Goal: Obtain resource: Download file/media

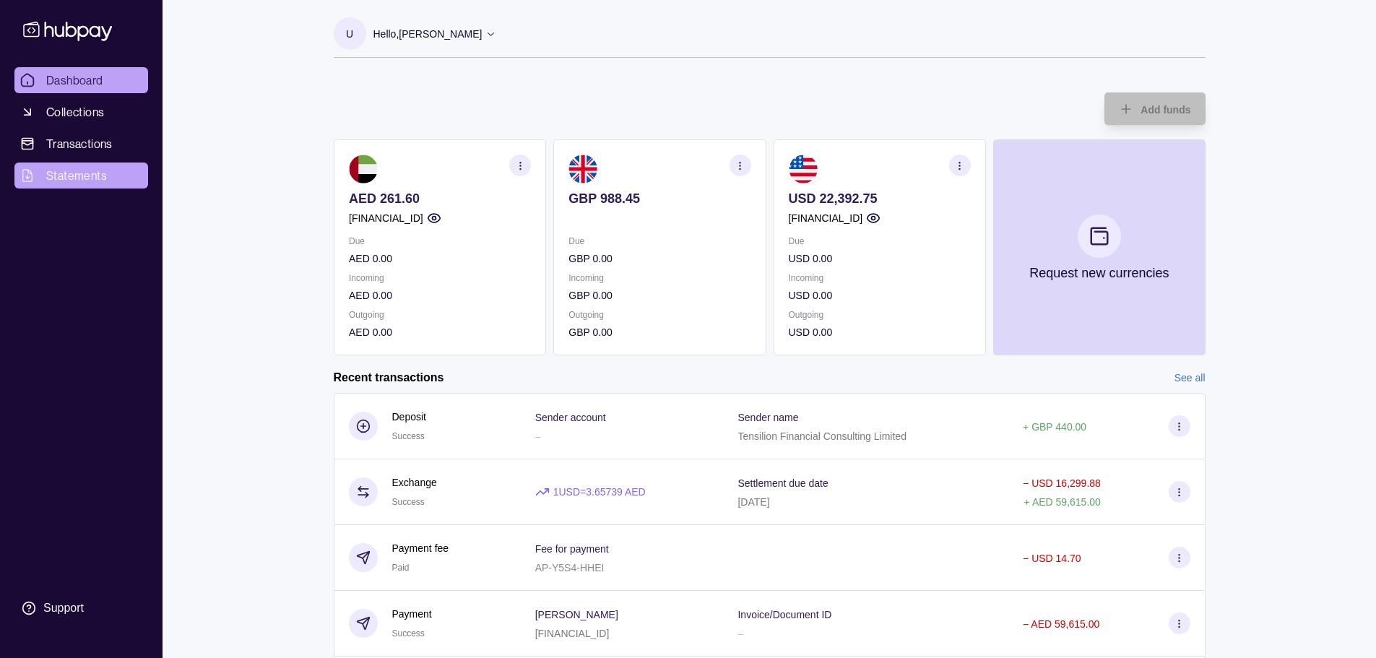
click at [90, 182] on span "Statements" at bounding box center [76, 175] width 61 height 17
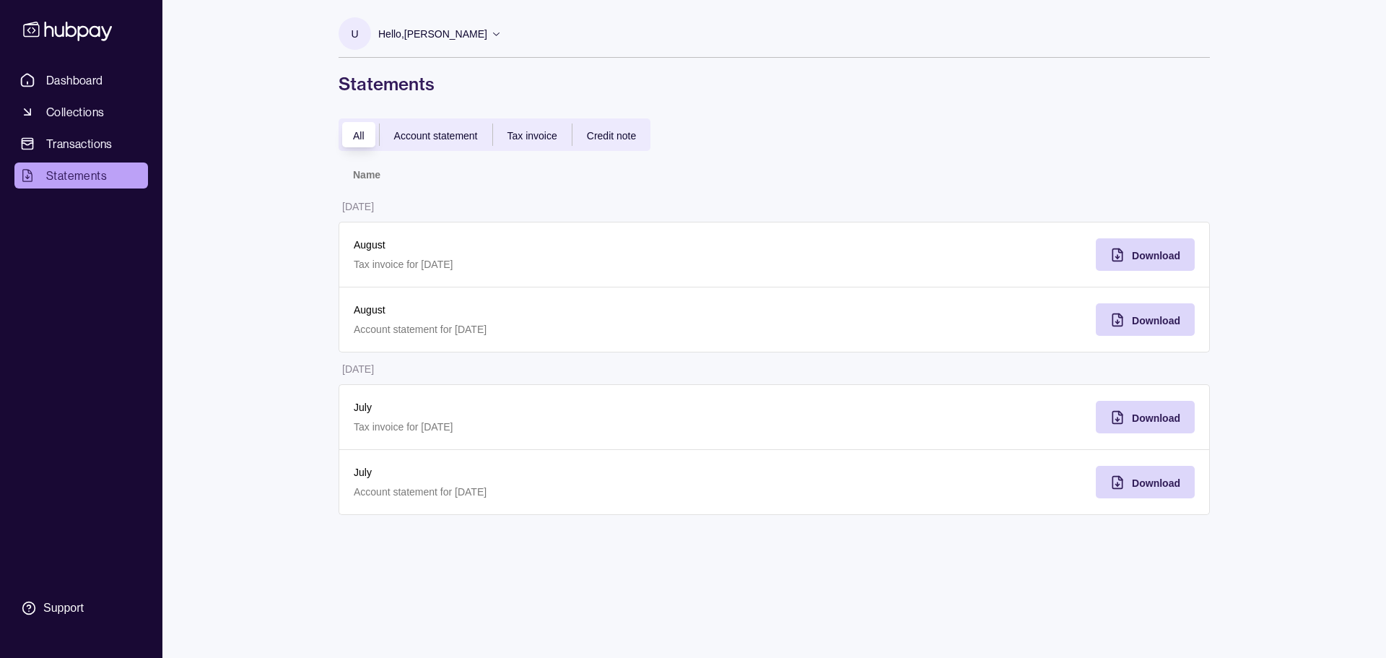
click at [425, 136] on span "Account statement" at bounding box center [436, 136] width 84 height 12
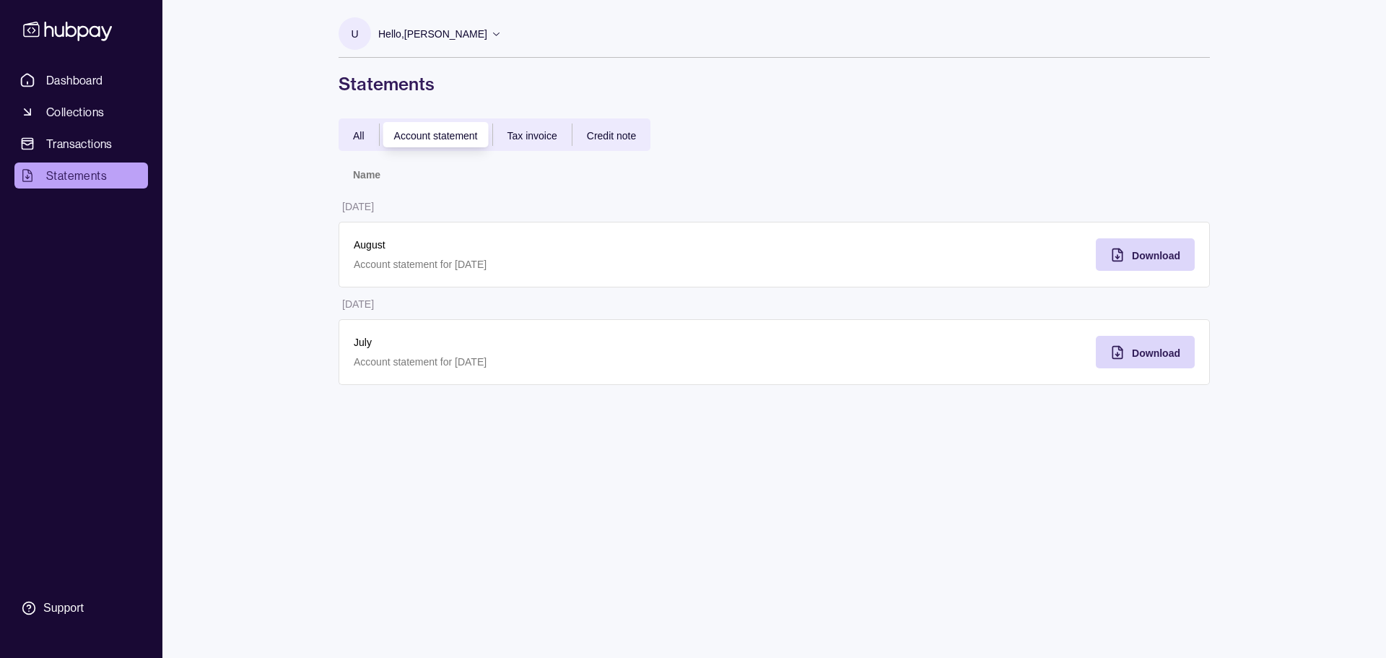
click at [365, 141] on div "All" at bounding box center [359, 134] width 40 height 17
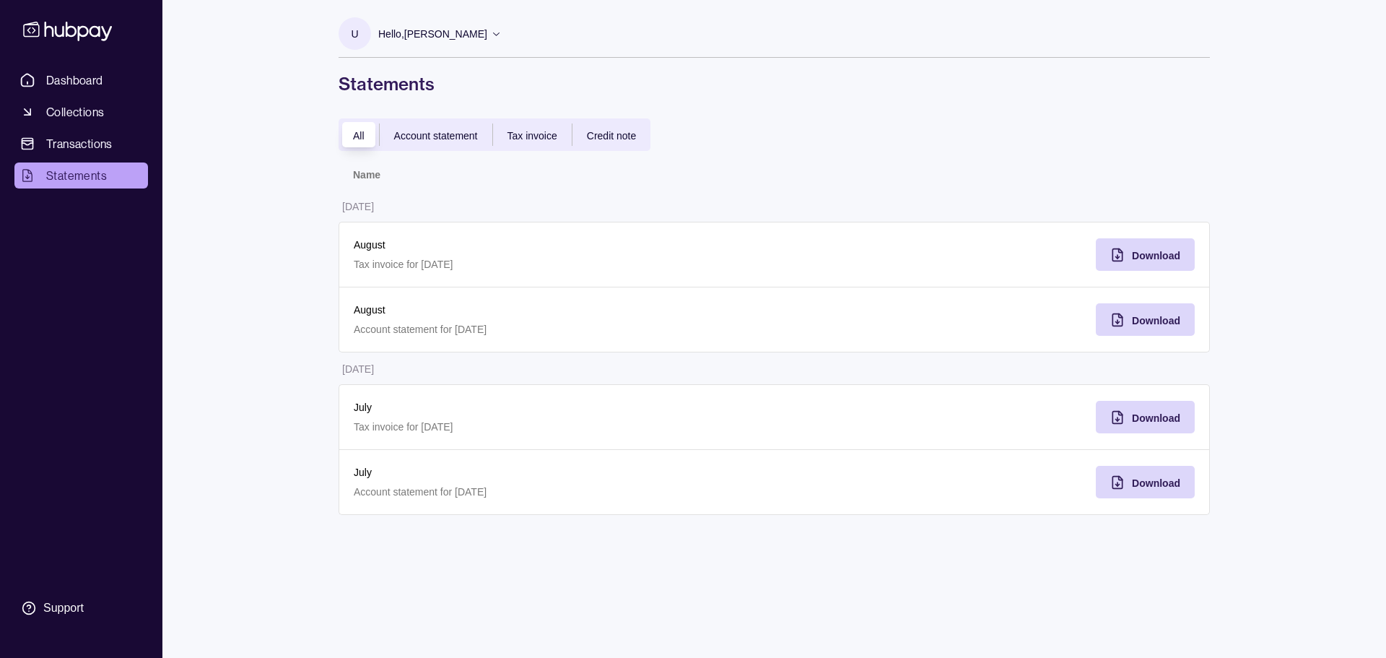
click at [430, 137] on span "Account statement" at bounding box center [436, 136] width 84 height 12
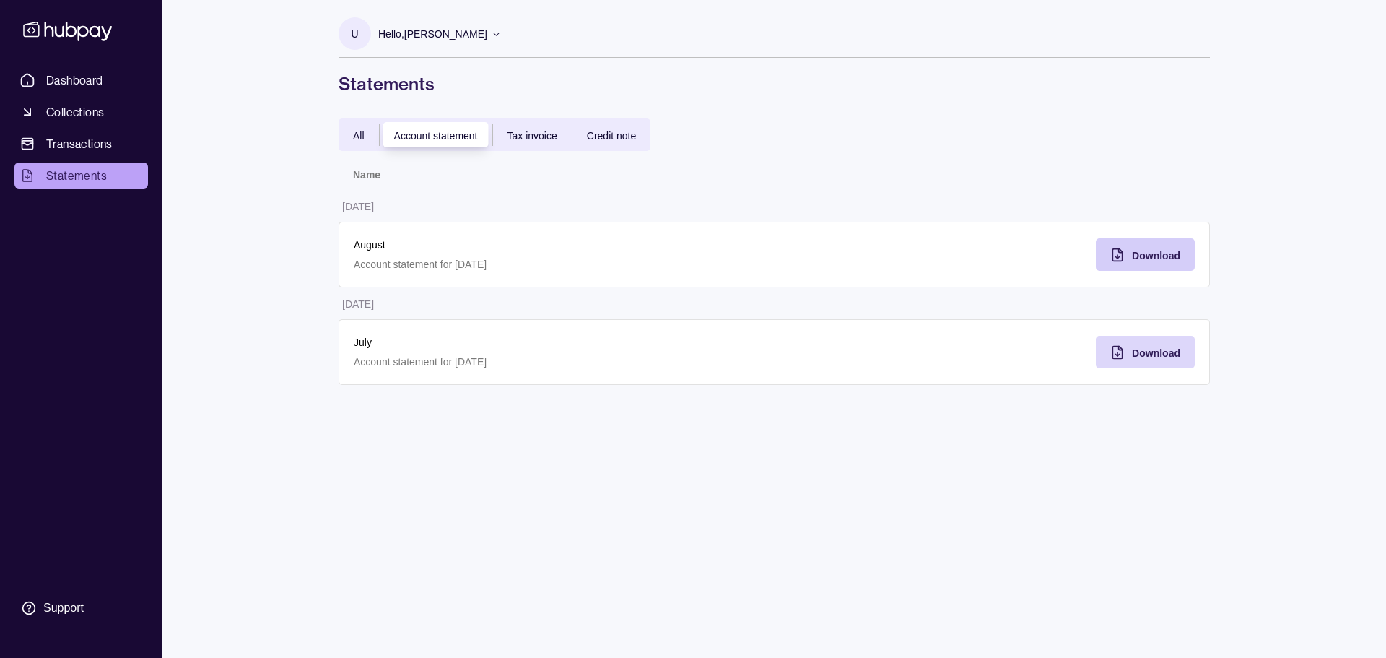
click at [1158, 261] on span "Download" at bounding box center [1156, 256] width 48 height 12
click at [617, 139] on span "Credit note" at bounding box center [611, 136] width 49 height 12
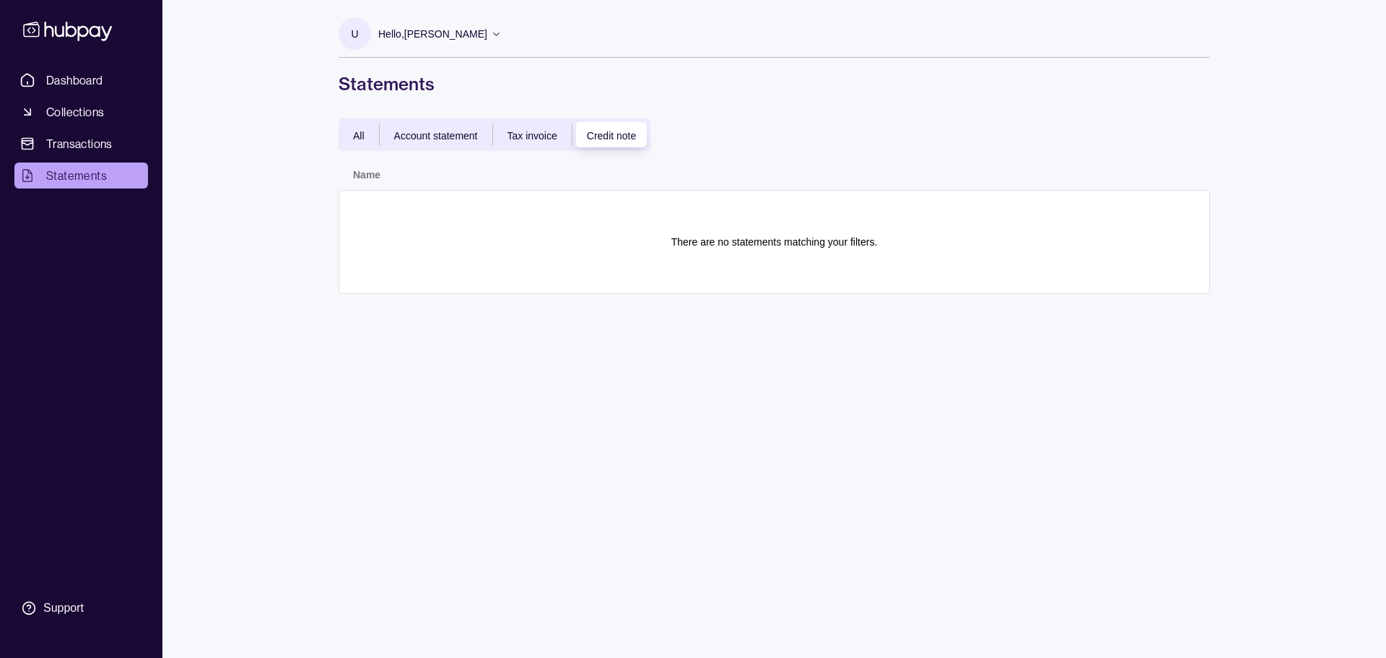
click at [365, 131] on div "All" at bounding box center [359, 134] width 40 height 17
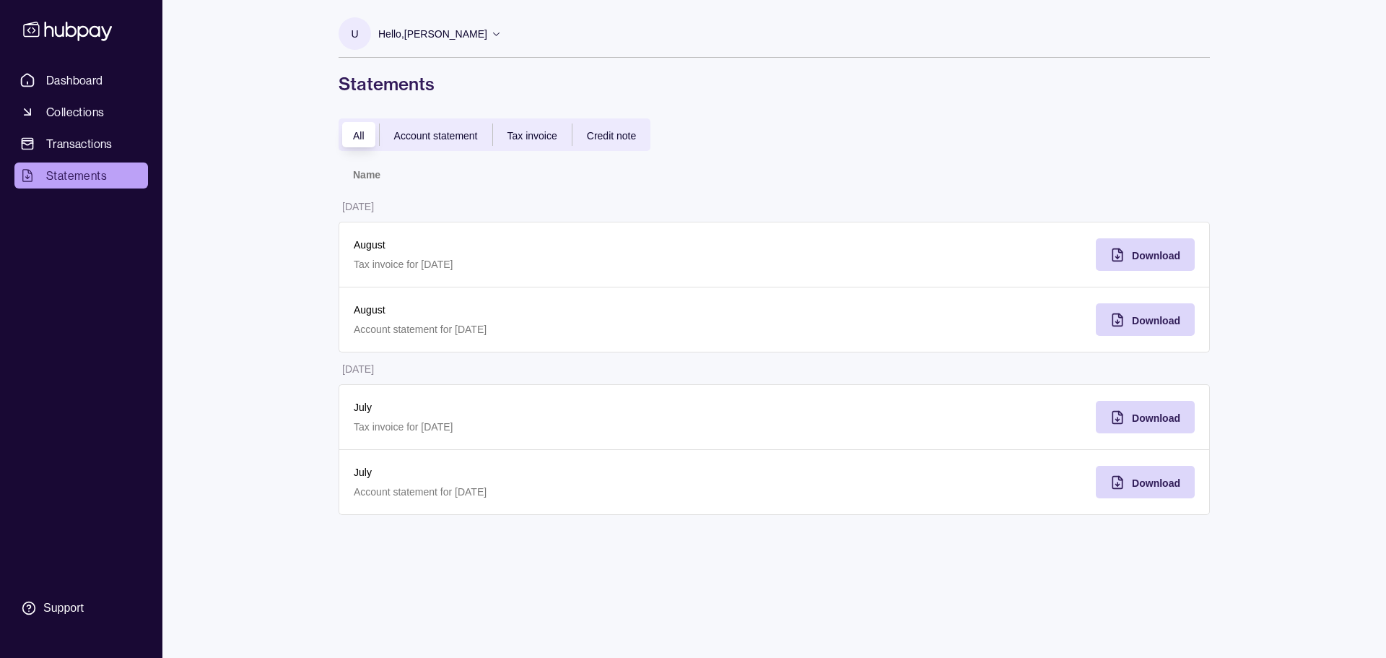
click at [491, 32] on icon at bounding box center [496, 33] width 11 height 11
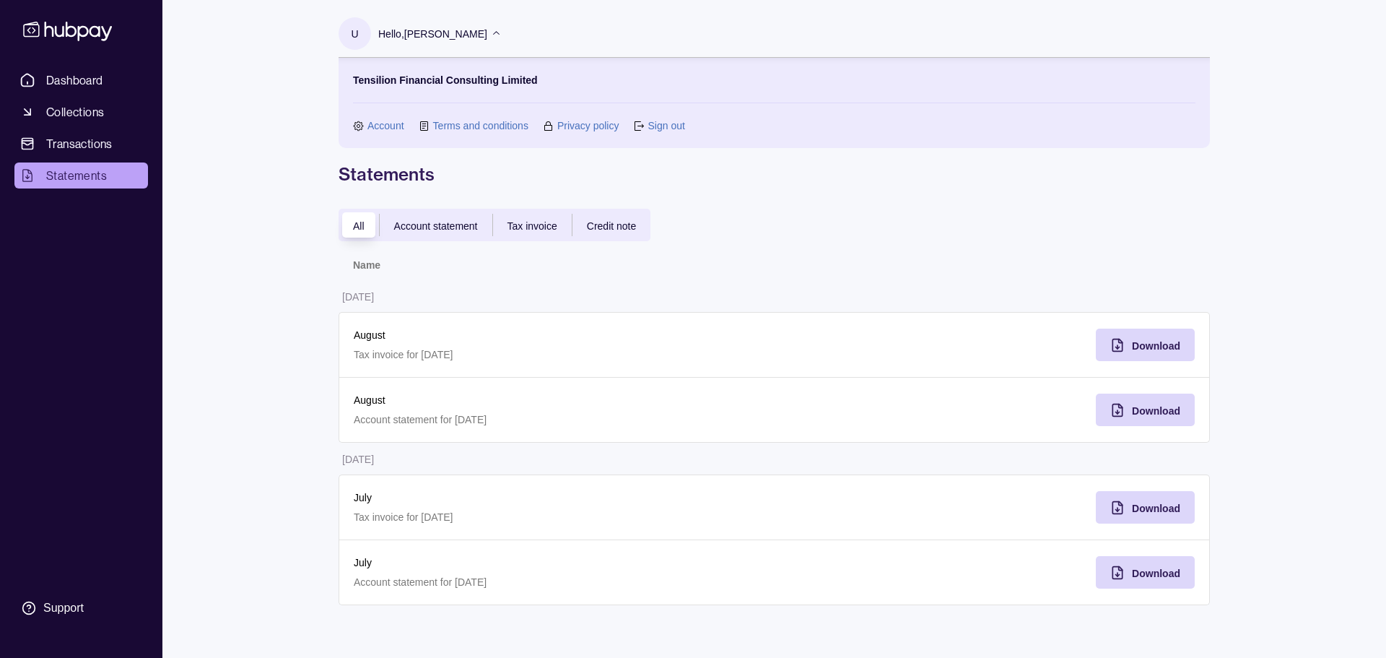
click at [658, 127] on link "Sign out" at bounding box center [666, 126] width 37 height 16
